Goal: Information Seeking & Learning: Learn about a topic

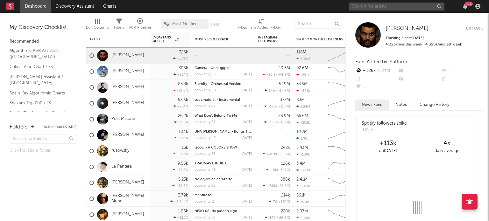
click at [376, 4] on input "text" at bounding box center [396, 7] width 95 height 8
type input "[PERSON_NAME] alone"
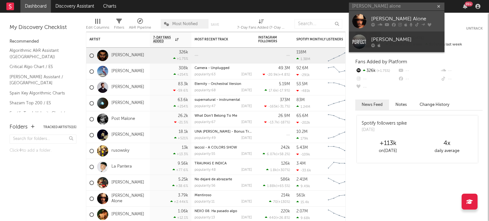
click at [372, 19] on div "[PERSON_NAME] Alone" at bounding box center [406, 19] width 70 height 8
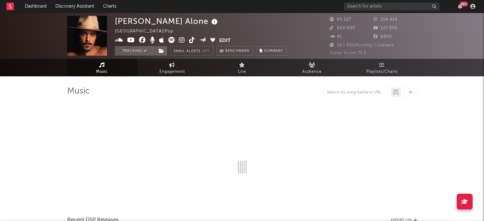
select select "6m"
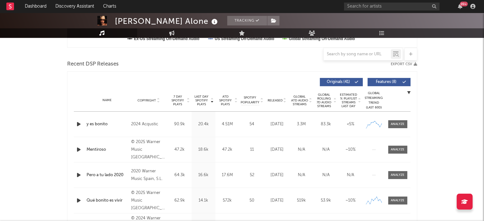
scroll to position [184, 0]
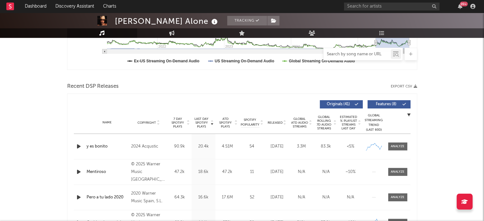
click at [357, 52] on input "text" at bounding box center [357, 54] width 67 height 5
type input "e"
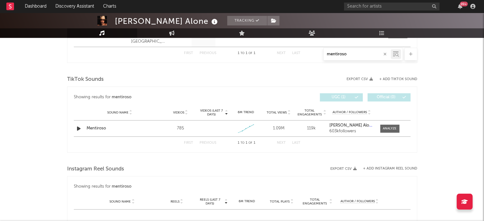
scroll to position [302, 0]
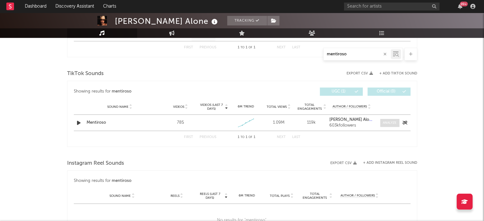
type input "mentiroso"
click at [385, 123] on div at bounding box center [390, 123] width 14 height 5
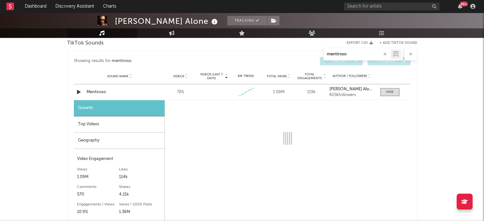
select select "1w"
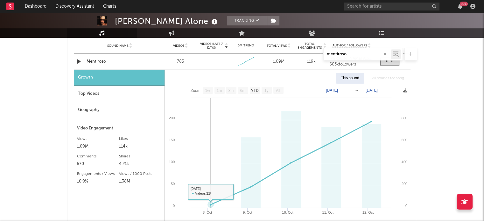
scroll to position [370, 0]
